Goal: Book appointment/travel/reservation

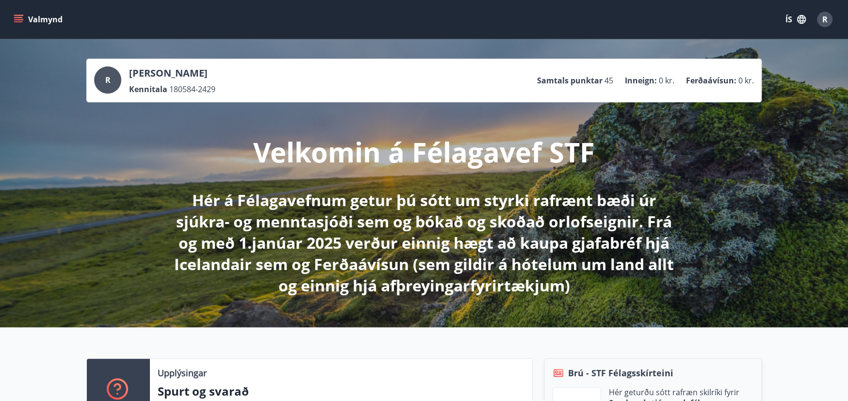
click at [17, 15] on icon "menu" at bounding box center [19, 15] width 11 height 1
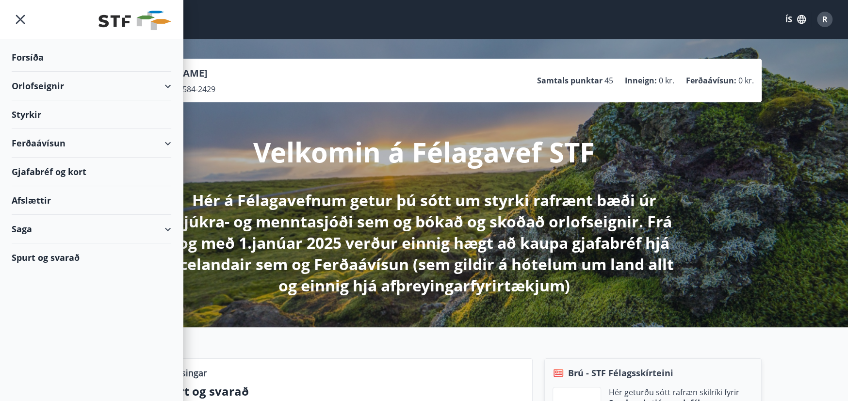
click at [53, 86] on div "Orlofseignir" at bounding box center [92, 86] width 160 height 29
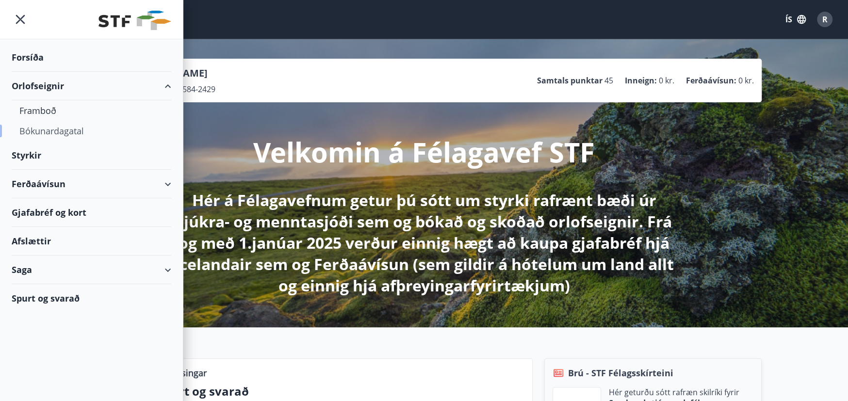
click at [49, 127] on div "Bókunardagatal" at bounding box center [91, 131] width 144 height 20
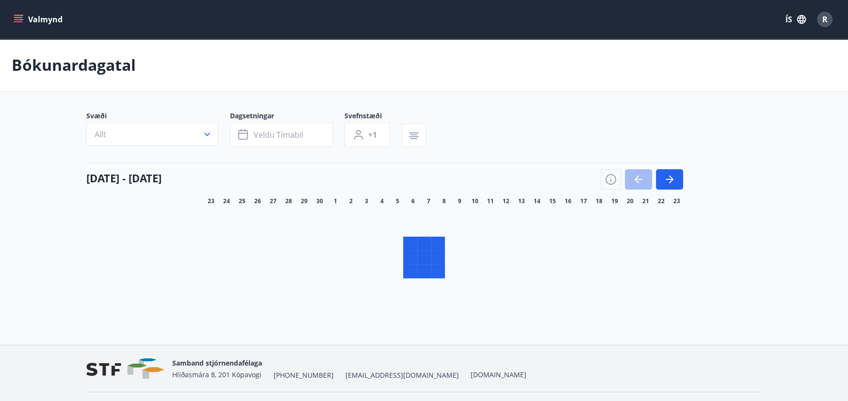
click at [199, 126] on button "Allt" at bounding box center [152, 134] width 132 height 23
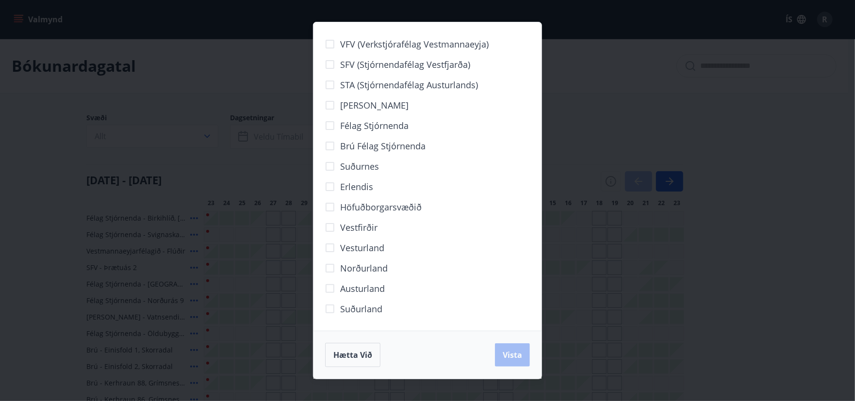
click at [371, 268] on span "Norðurland" at bounding box center [364, 268] width 48 height 13
click at [516, 350] on span "Vista" at bounding box center [512, 355] width 19 height 11
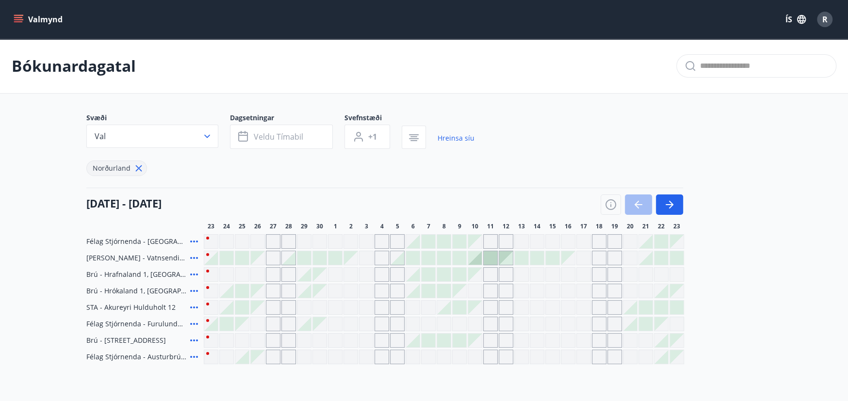
scroll to position [49, 0]
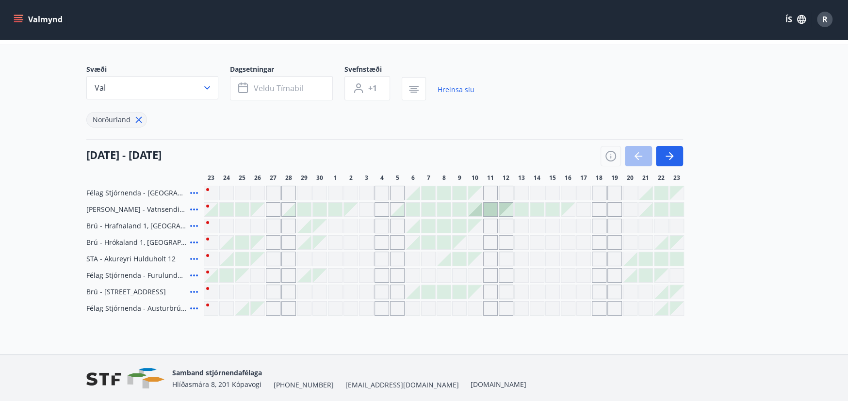
click at [518, 243] on div "Gráir dagar eru ekki bókanlegir" at bounding box center [521, 242] width 15 height 15
click at [580, 243] on div "Gráir dagar eru ekki bókanlegir" at bounding box center [583, 242] width 15 height 15
click at [572, 244] on div "Gráir dagar eru ekki bókanlegir" at bounding box center [568, 242] width 15 height 15
click at [558, 278] on div "Gráir dagar eru ekki bókanlegir" at bounding box center [552, 275] width 15 height 15
click at [528, 305] on div at bounding box center [444, 308] width 480 height 15
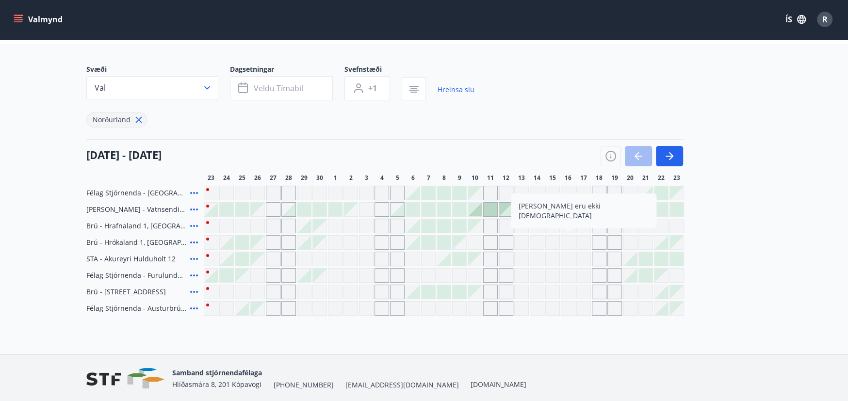
click at [528, 308] on div "Gráir dagar eru ekki bókanlegir" at bounding box center [521, 308] width 15 height 15
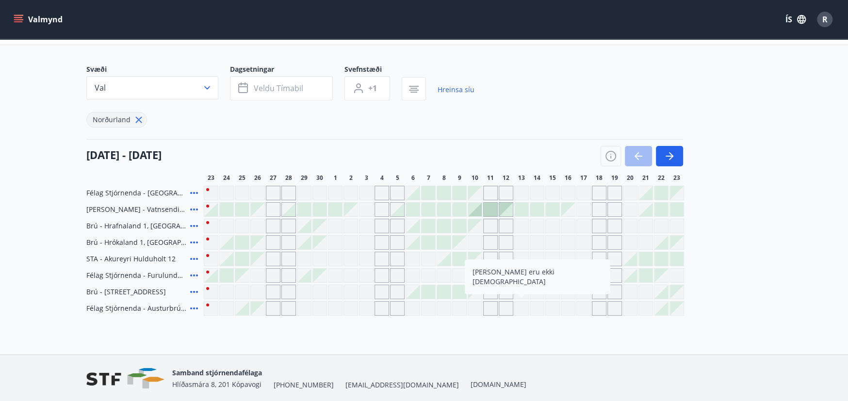
click at [552, 312] on div "Gráir dagar eru ekki bókanlegir" at bounding box center [552, 308] width 15 height 15
click at [519, 206] on div at bounding box center [522, 210] width 14 height 14
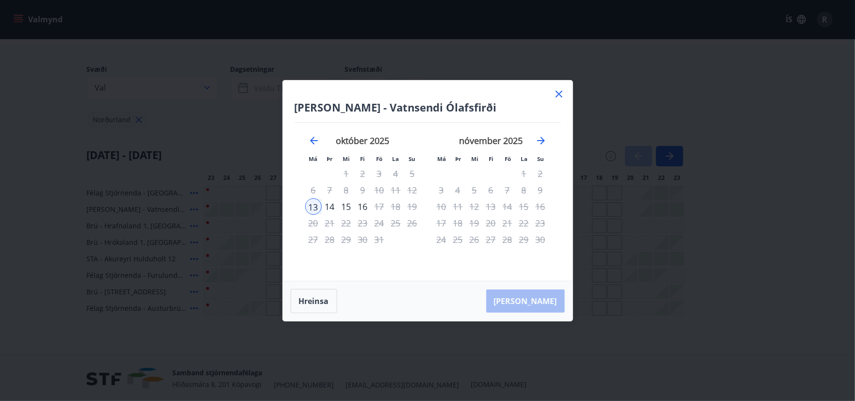
click at [347, 205] on div "15" at bounding box center [346, 206] width 16 height 16
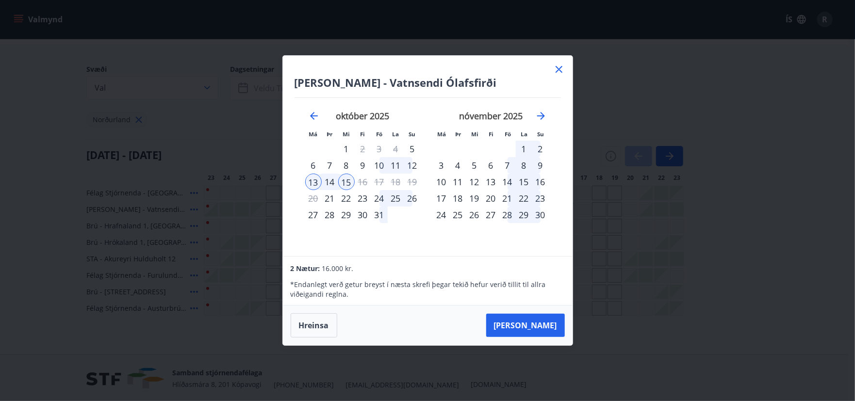
click at [559, 68] on icon at bounding box center [559, 69] width 7 height 7
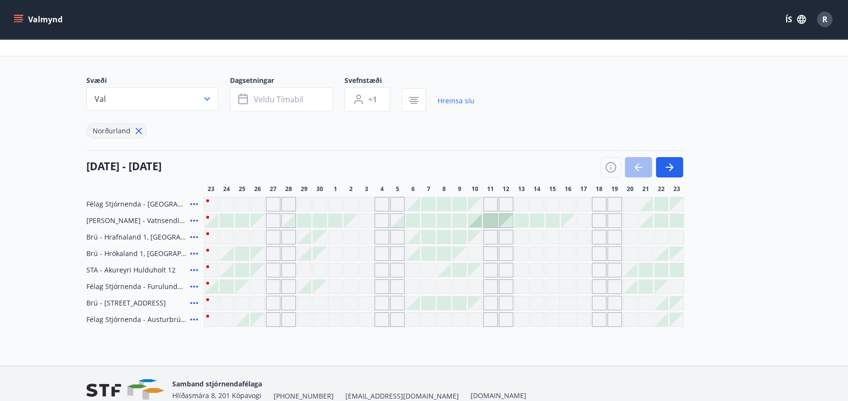
scroll to position [0, 0]
